Goal: Task Accomplishment & Management: Manage account settings

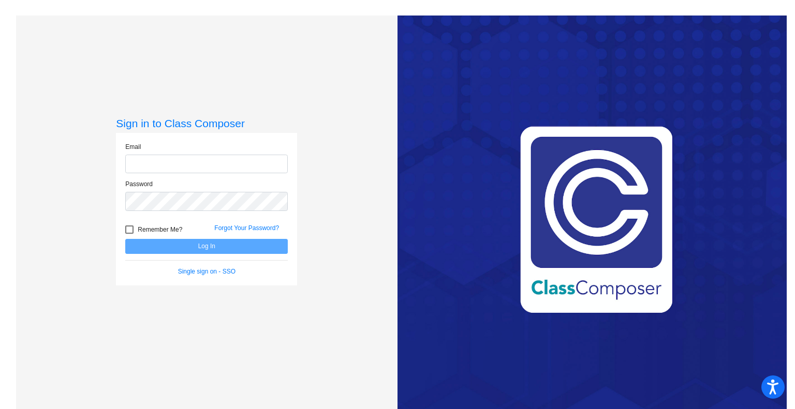
type input "marlie.garvey@hesperiausd.org"
click at [205, 244] on button "Log In" at bounding box center [206, 246] width 163 height 15
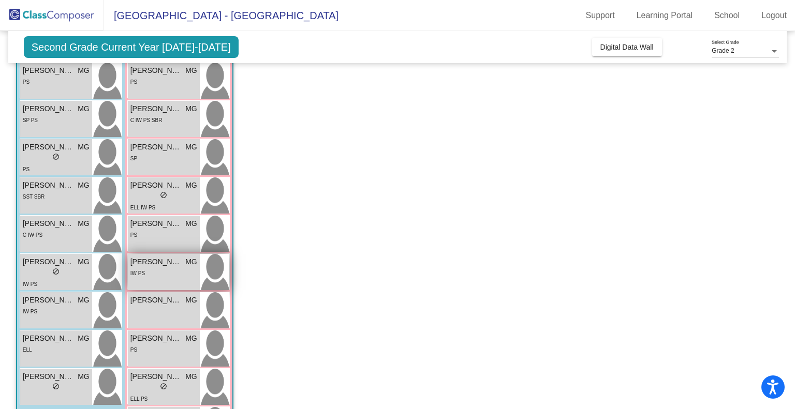
scroll to position [232, 0]
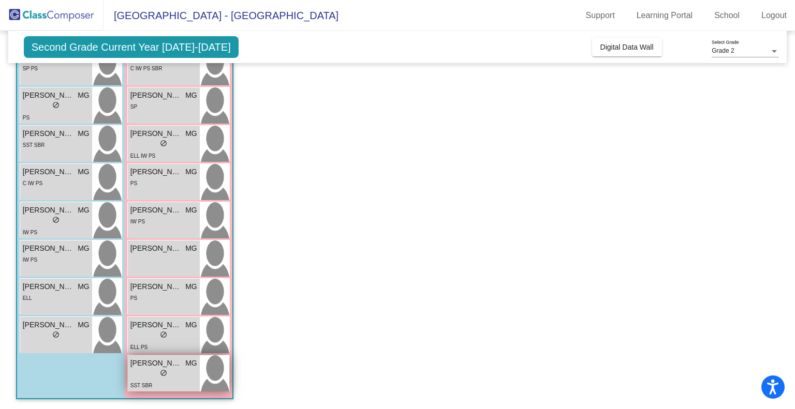
click at [180, 368] on span "Sophie Gonzalaz" at bounding box center [156, 363] width 52 height 11
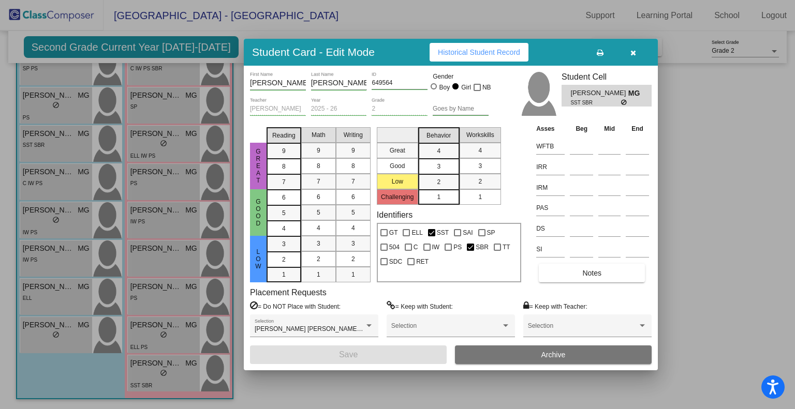
click at [635, 51] on icon "button" at bounding box center [633, 52] width 6 height 7
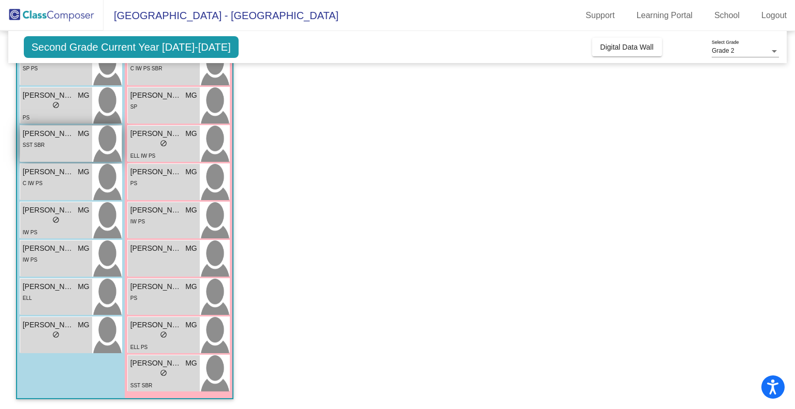
click at [65, 153] on div "Ken'trell Jessie MG lock do_not_disturb_alt SST SBR" at bounding box center [56, 144] width 72 height 36
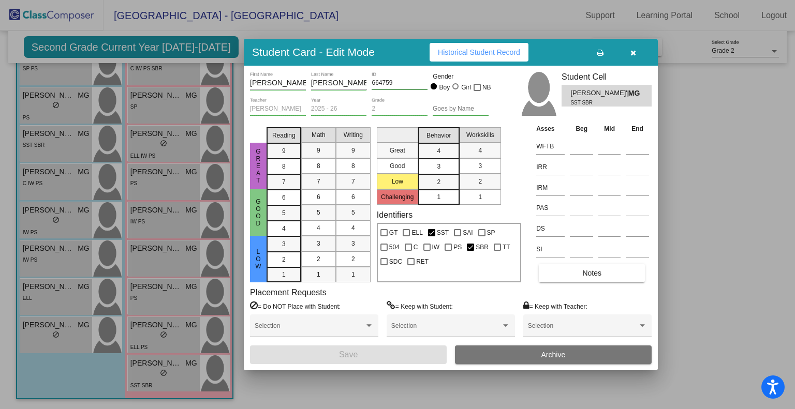
click at [584, 273] on span "Notes" at bounding box center [591, 273] width 19 height 8
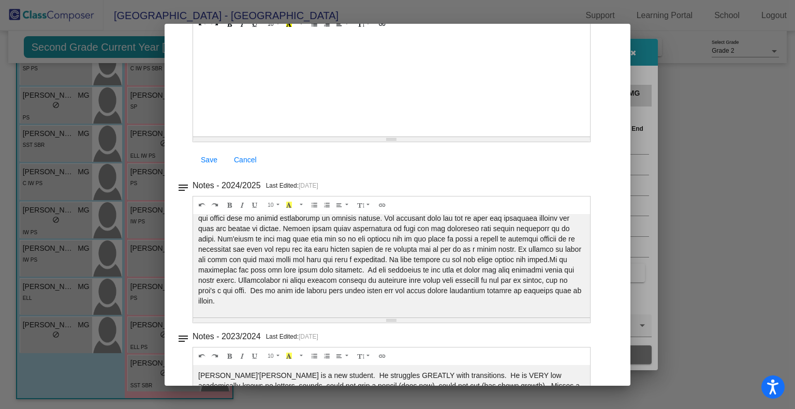
scroll to position [0, 0]
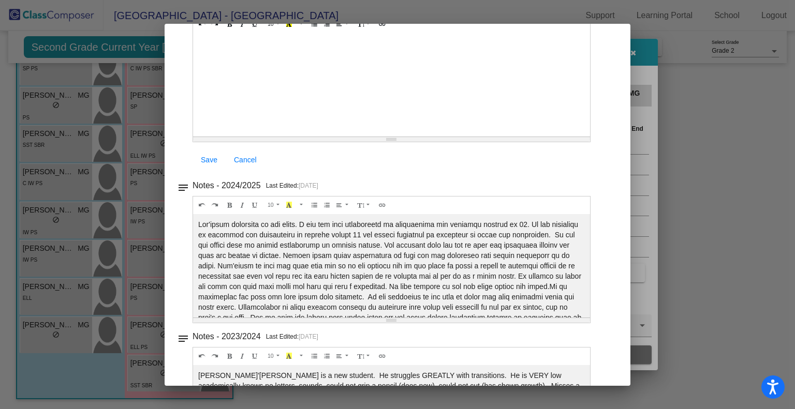
click at [771, 128] on div at bounding box center [397, 204] width 795 height 409
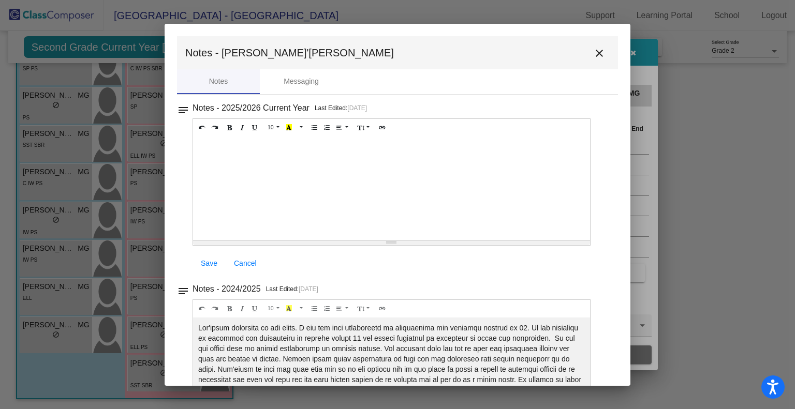
click at [593, 51] on mat-icon "close" at bounding box center [599, 53] width 12 height 12
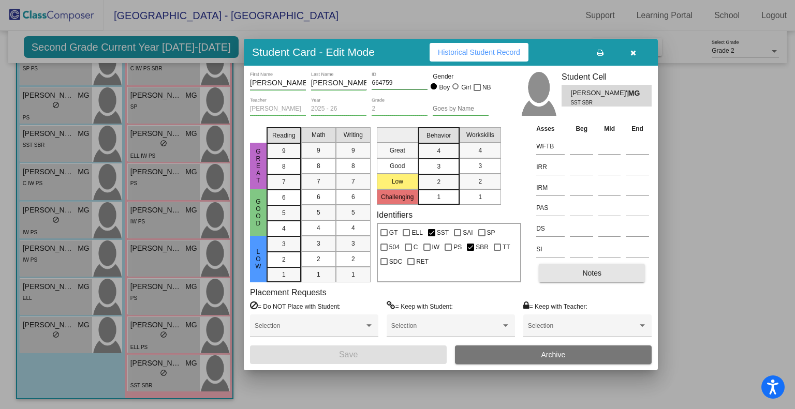
click at [621, 271] on button "Notes" at bounding box center [592, 273] width 106 height 19
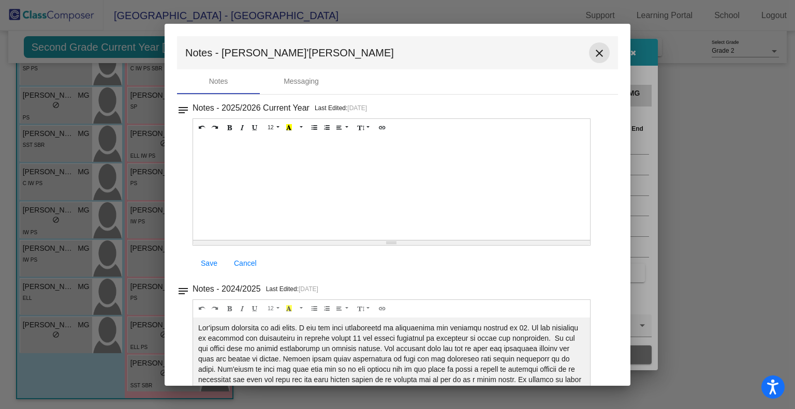
click at [593, 53] on mat-icon "close" at bounding box center [599, 53] width 12 height 12
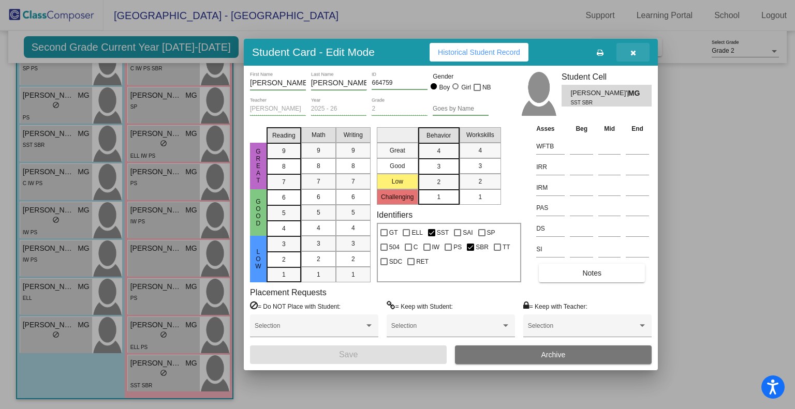
click at [637, 52] on button "button" at bounding box center [632, 52] width 33 height 19
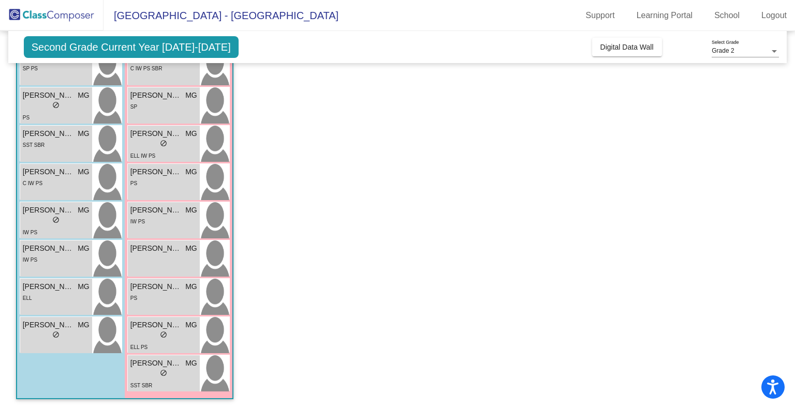
click at [146, 49] on span "Second Grade Current Year 2025-2026" at bounding box center [131, 47] width 215 height 22
click at [161, 47] on span "Second Grade Current Year 2025-2026" at bounding box center [131, 47] width 215 height 22
click at [101, 38] on span "Second Grade Current Year 2025-2026" at bounding box center [131, 47] width 215 height 22
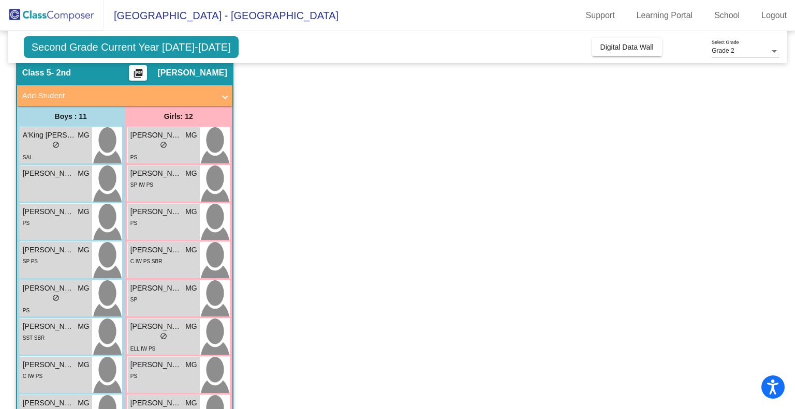
scroll to position [25, 0]
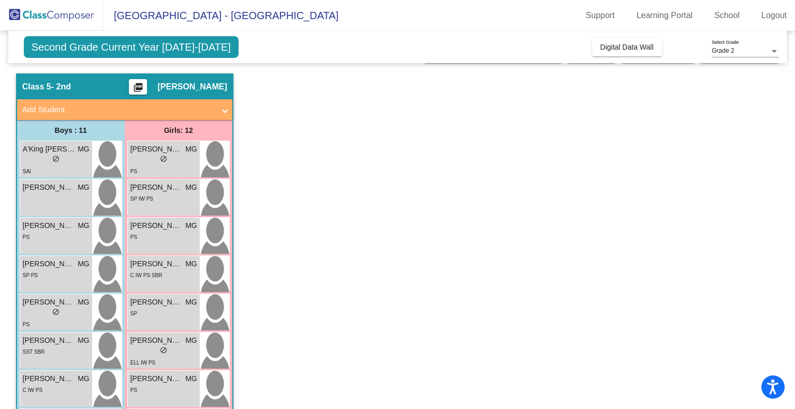
click at [129, 41] on span "Second Grade Current Year 2025-2026" at bounding box center [131, 47] width 215 height 22
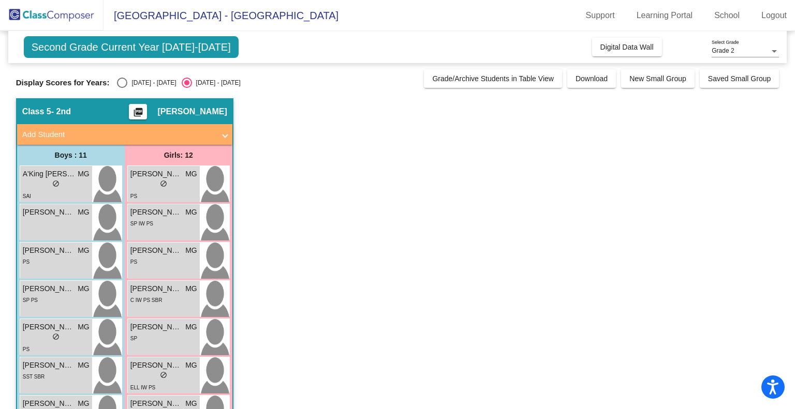
click at [128, 78] on div "2024 - 2025" at bounding box center [151, 82] width 49 height 9
click at [122, 88] on input "2024 - 2025" at bounding box center [122, 88] width 1 height 1
radio input "true"
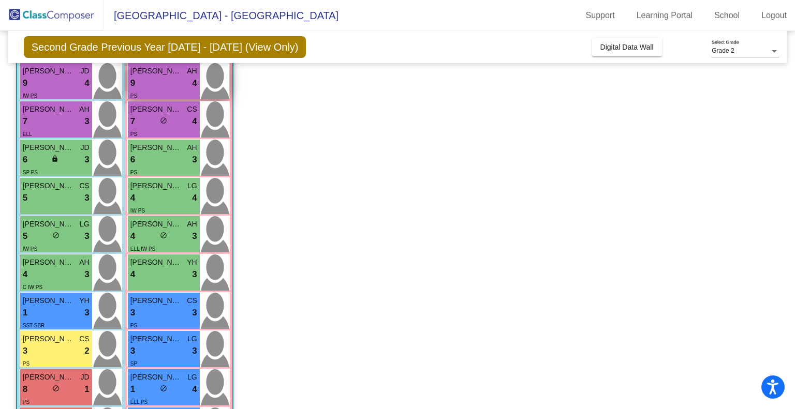
scroll to position [104, 0]
click at [63, 307] on div "1 lock do_not_disturb_alt 3" at bounding box center [56, 312] width 67 height 13
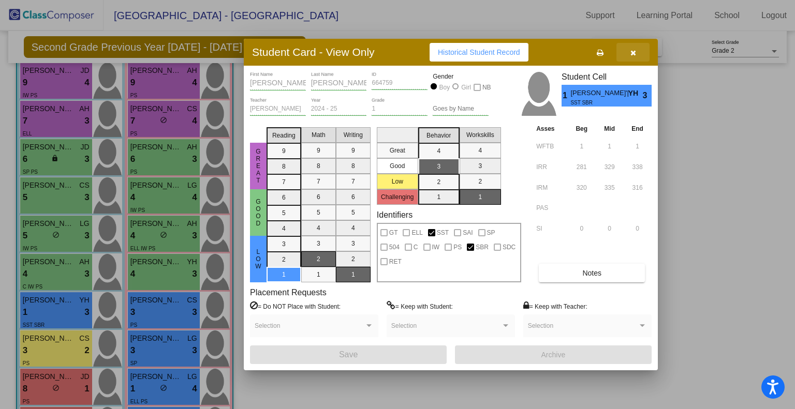
click at [636, 52] on icon "button" at bounding box center [633, 52] width 6 height 7
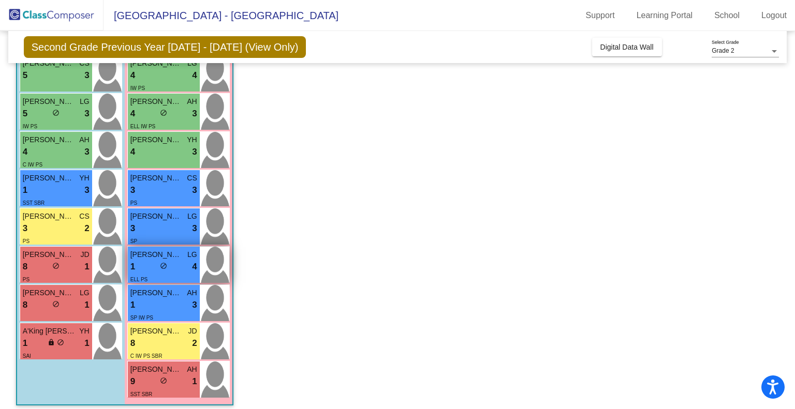
scroll to position [232, 0]
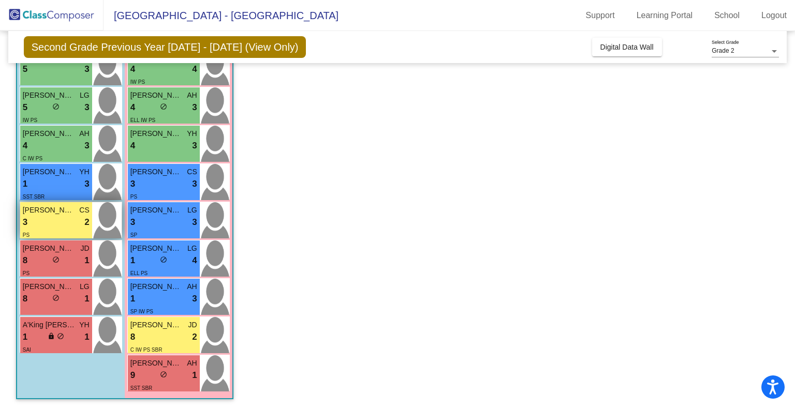
click at [65, 217] on div "3 lock do_not_disturb_alt 2" at bounding box center [56, 222] width 67 height 13
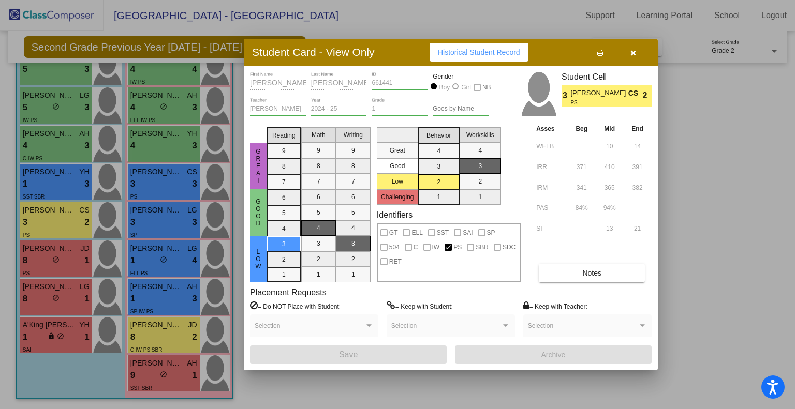
click at [574, 273] on button "Notes" at bounding box center [592, 273] width 106 height 19
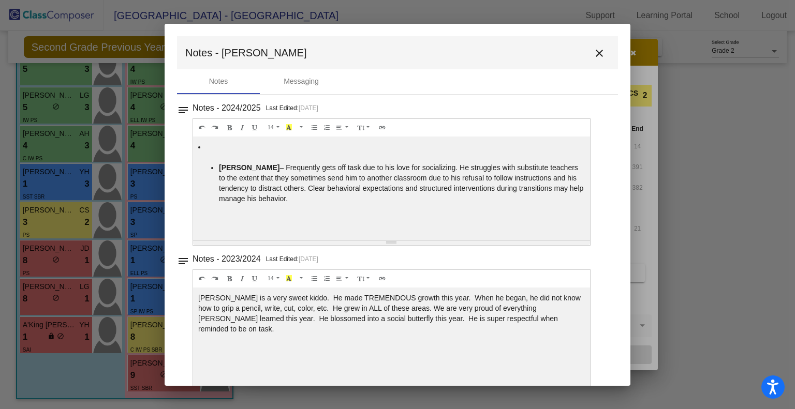
click at [594, 52] on mat-icon "close" at bounding box center [599, 53] width 12 height 12
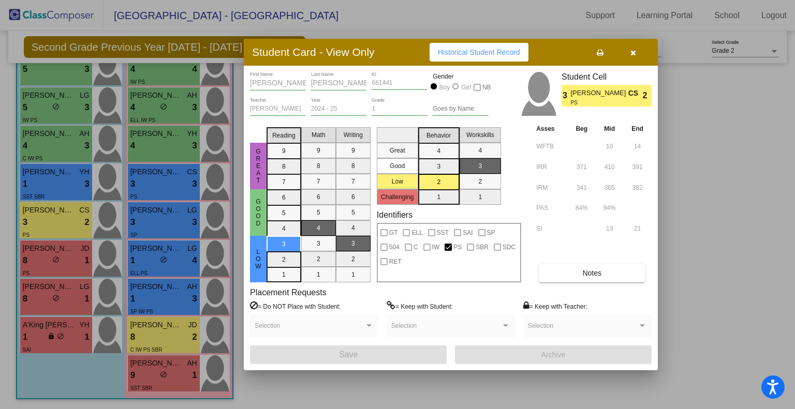
click at [628, 53] on button "button" at bounding box center [632, 52] width 33 height 19
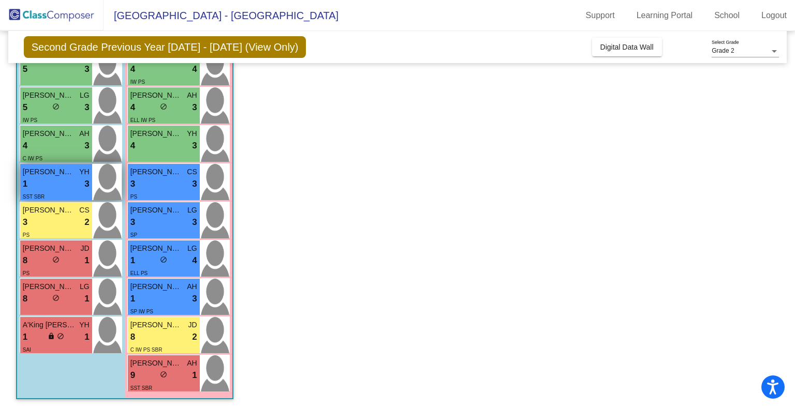
click at [37, 193] on div "SST SBR" at bounding box center [34, 196] width 22 height 11
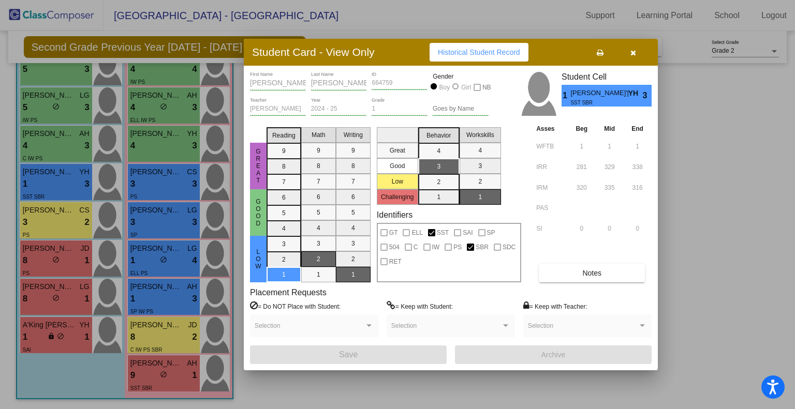
click at [635, 55] on icon "button" at bounding box center [633, 52] width 6 height 7
